Goal: Share content

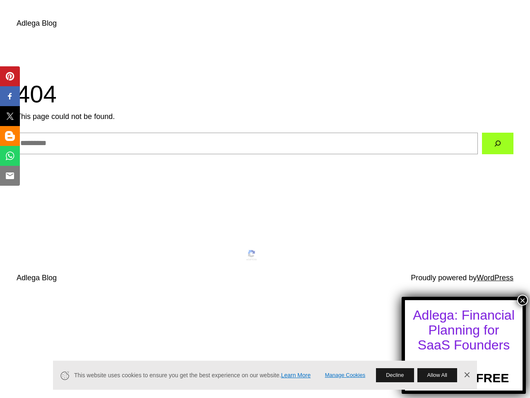
click at [523, 300] on button "×" at bounding box center [522, 300] width 11 height 11
click at [10, 76] on span "Pin" at bounding box center [10, 76] width 17 height 10
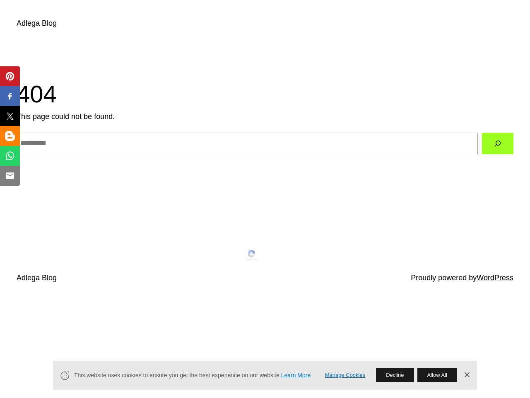
click at [10, 96] on span "Share" at bounding box center [15, 96] width 26 height 10
click at [10, 116] on span "Tweet" at bounding box center [15, 116] width 26 height 10
click at [10, 136] on span "Share" at bounding box center [15, 136] width 26 height 10
click at [10, 156] on span "Share" at bounding box center [15, 156] width 26 height 10
click at [10, 176] on span "Email" at bounding box center [14, 176] width 25 height 10
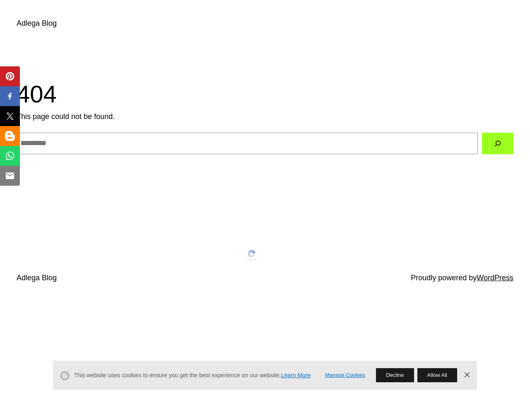
click at [345, 375] on link "Manage Cookies" at bounding box center [345, 375] width 41 height 9
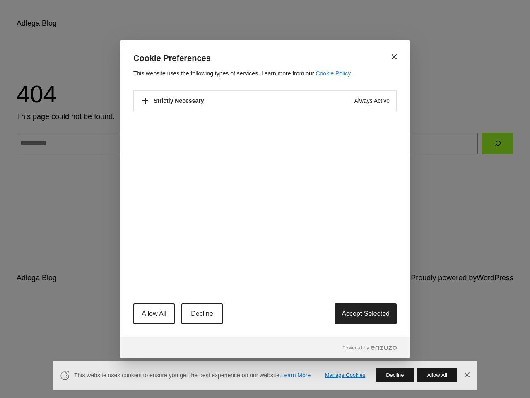
click at [395, 375] on div "Close Cookie Preferences This website uses the following types of services. Lea…" at bounding box center [265, 199] width 530 height 398
